Goal: Transaction & Acquisition: Purchase product/service

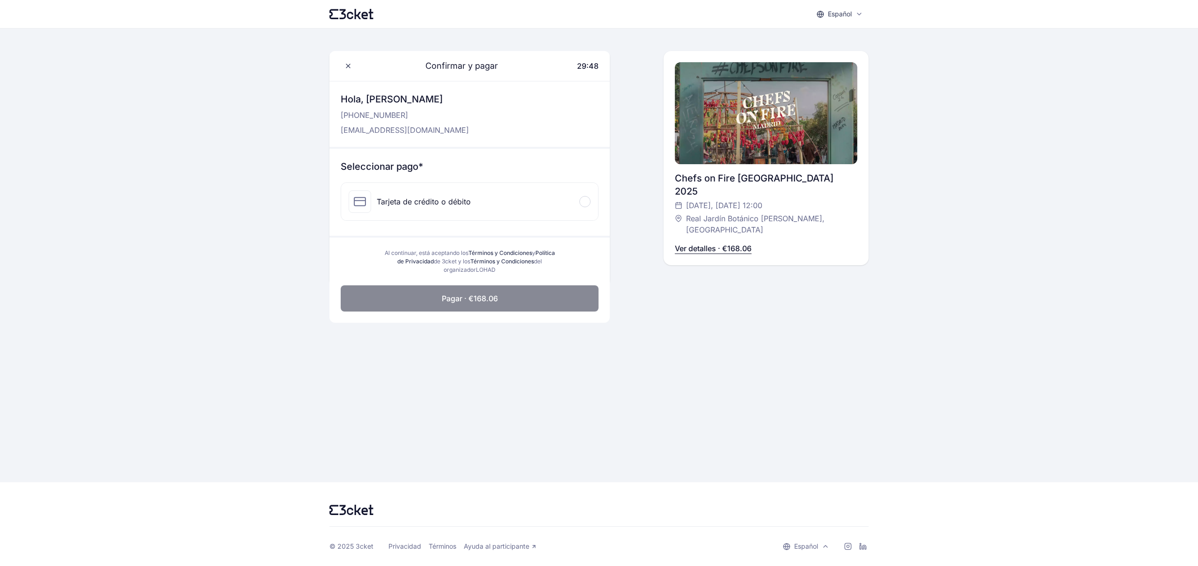
click at [588, 204] on div at bounding box center [585, 201] width 11 height 11
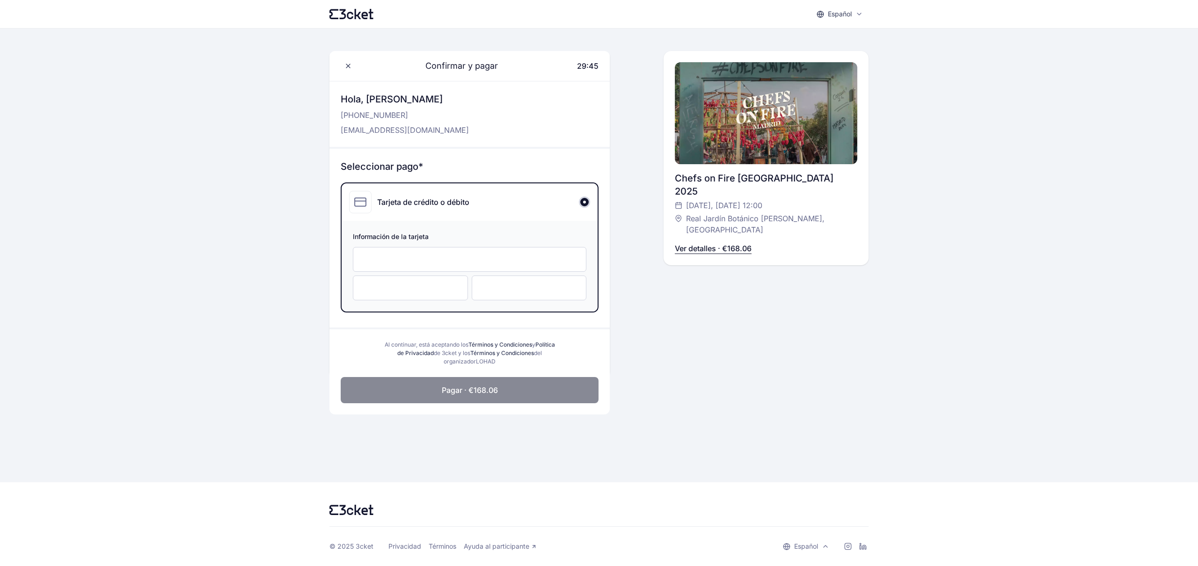
click at [727, 243] on p "Ver detalles · €168.06" at bounding box center [713, 248] width 77 height 11
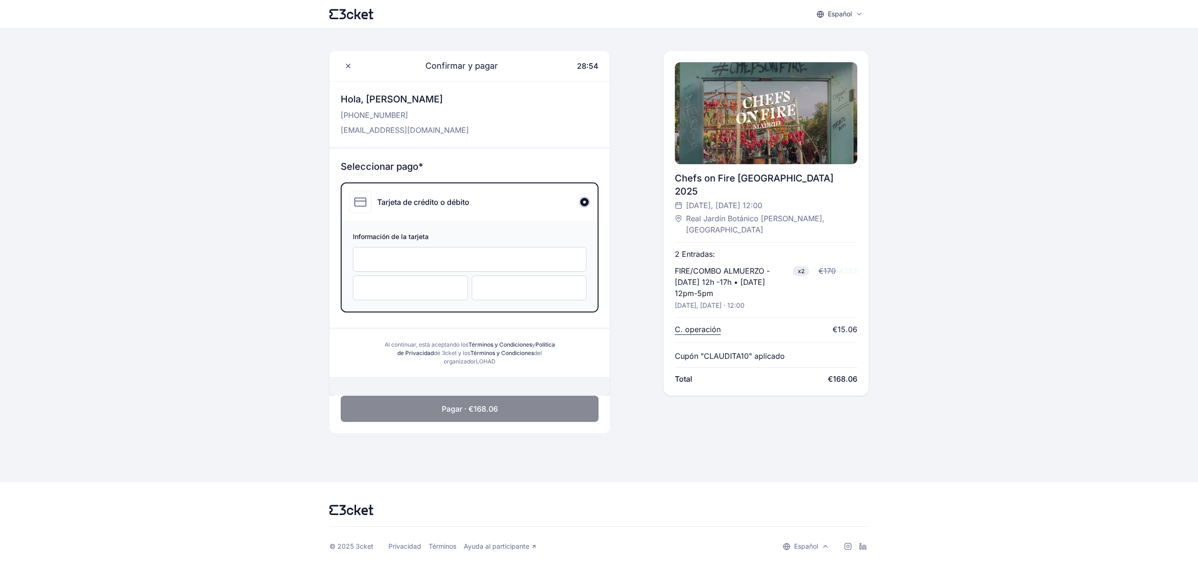
click at [502, 293] on div at bounding box center [529, 288] width 115 height 25
click at [499, 396] on button "Pagar · €168.06" at bounding box center [470, 409] width 258 height 26
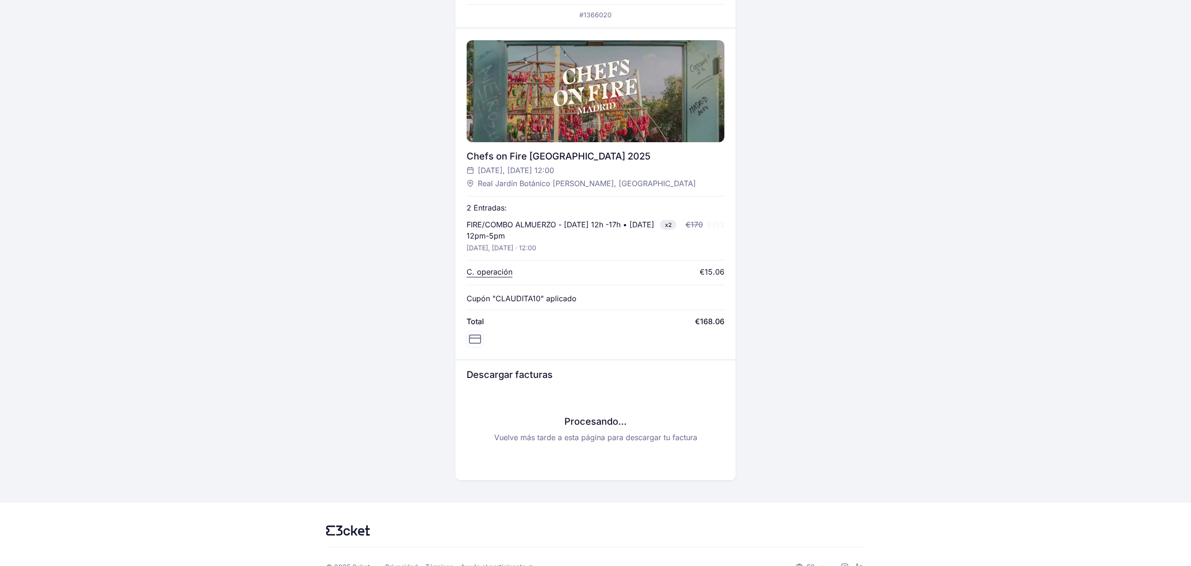
scroll to position [266, 0]
